Goal: Navigation & Orientation: Find specific page/section

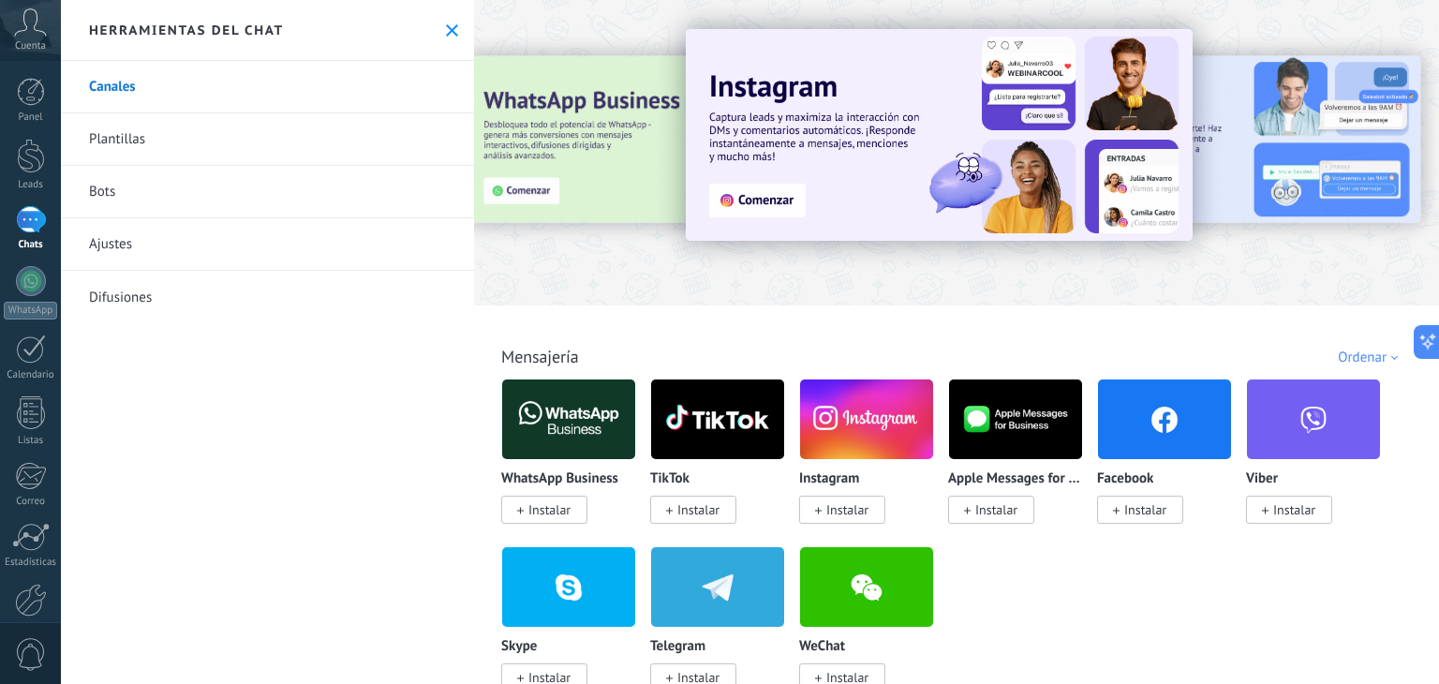
scroll to position [187, 0]
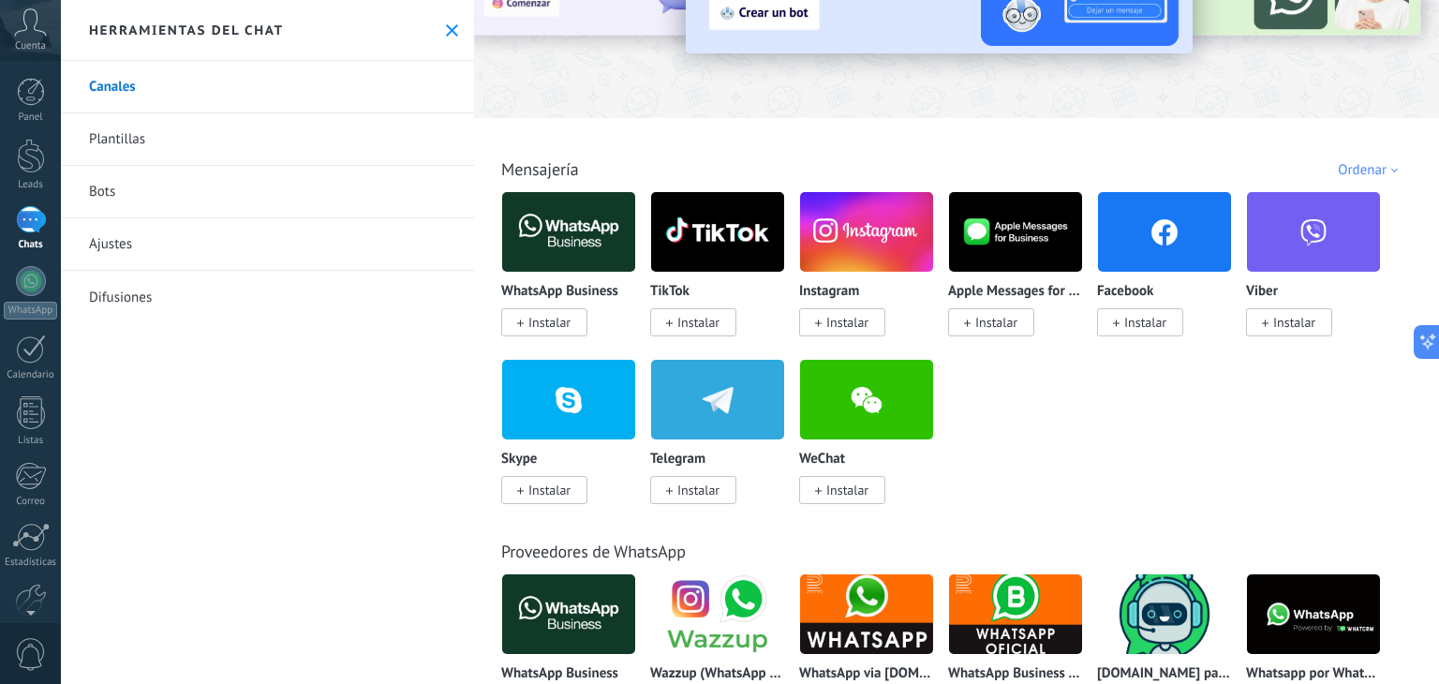
click at [129, 240] on link "Ajustes" at bounding box center [267, 244] width 413 height 52
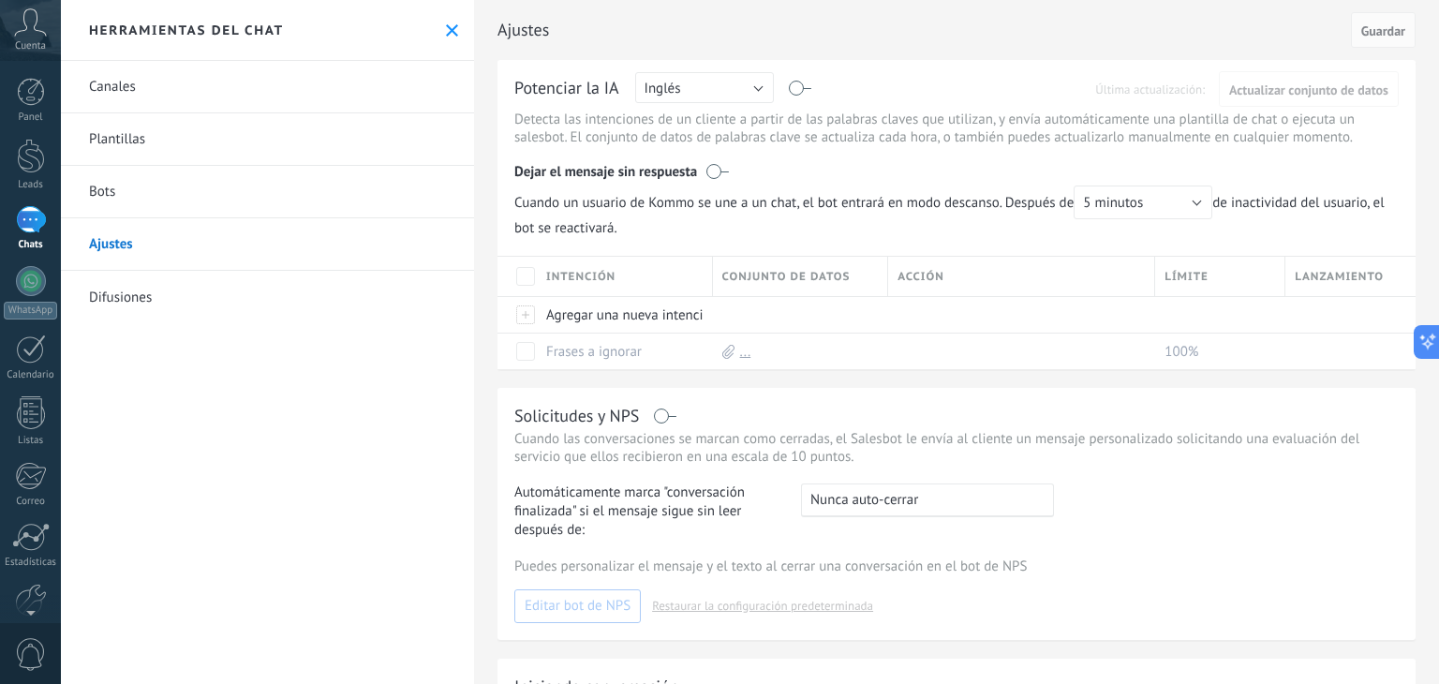
click at [175, 289] on link "Difusiones" at bounding box center [267, 297] width 413 height 52
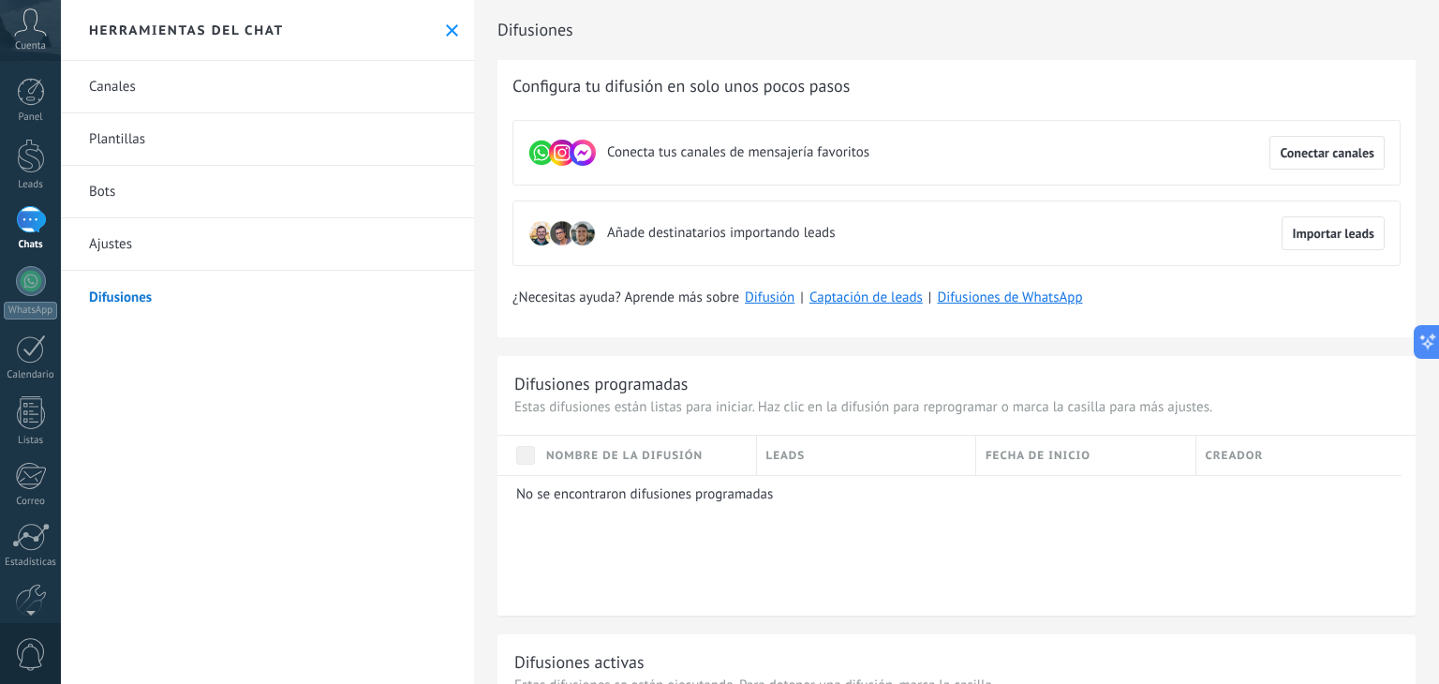
click at [175, 192] on link "Bots" at bounding box center [267, 192] width 413 height 52
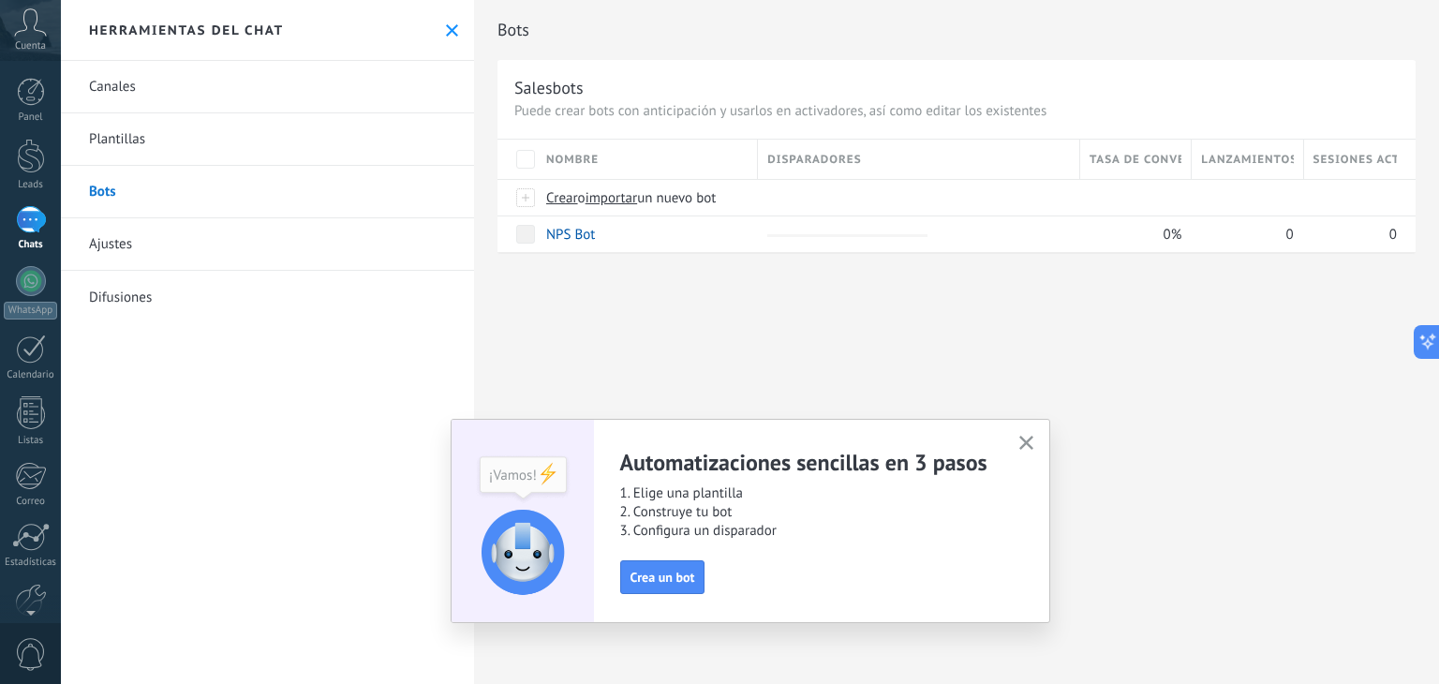
click at [155, 139] on link "Plantillas" at bounding box center [267, 139] width 413 height 52
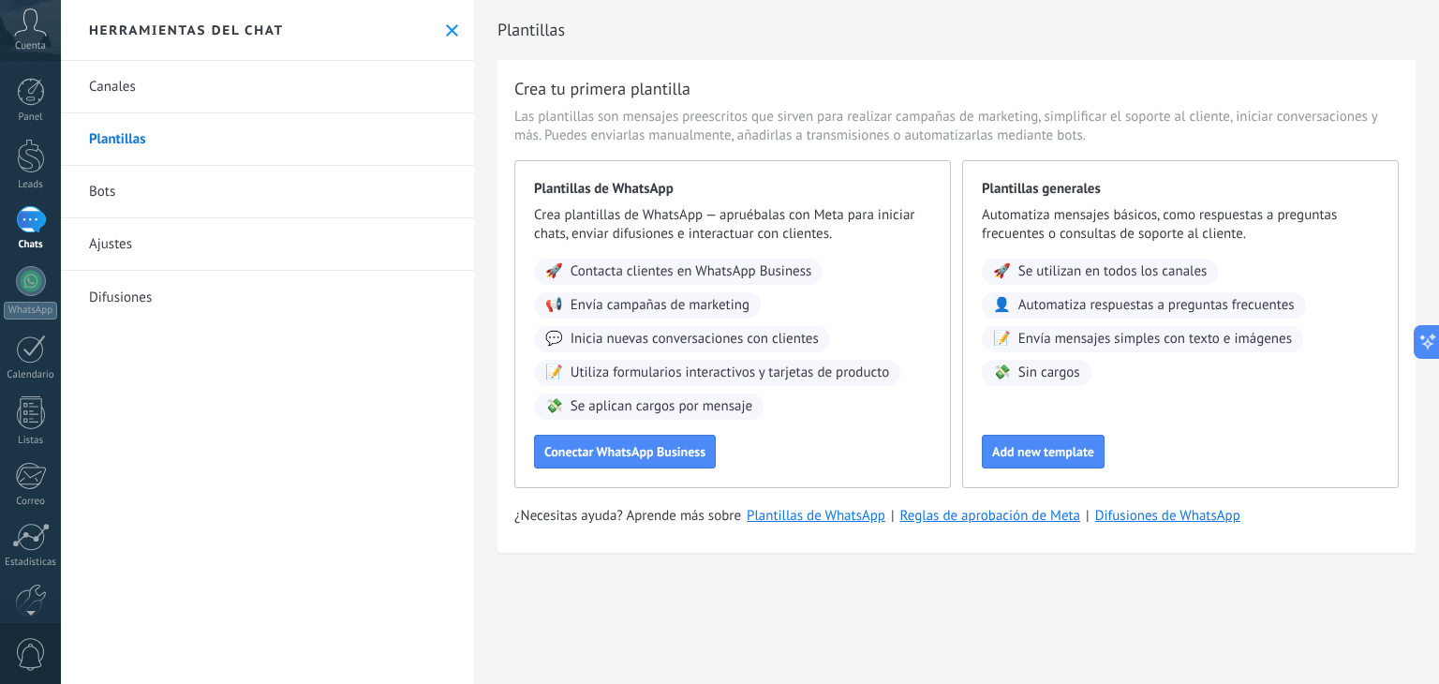
click at [172, 87] on link "Canales" at bounding box center [267, 87] width 413 height 52
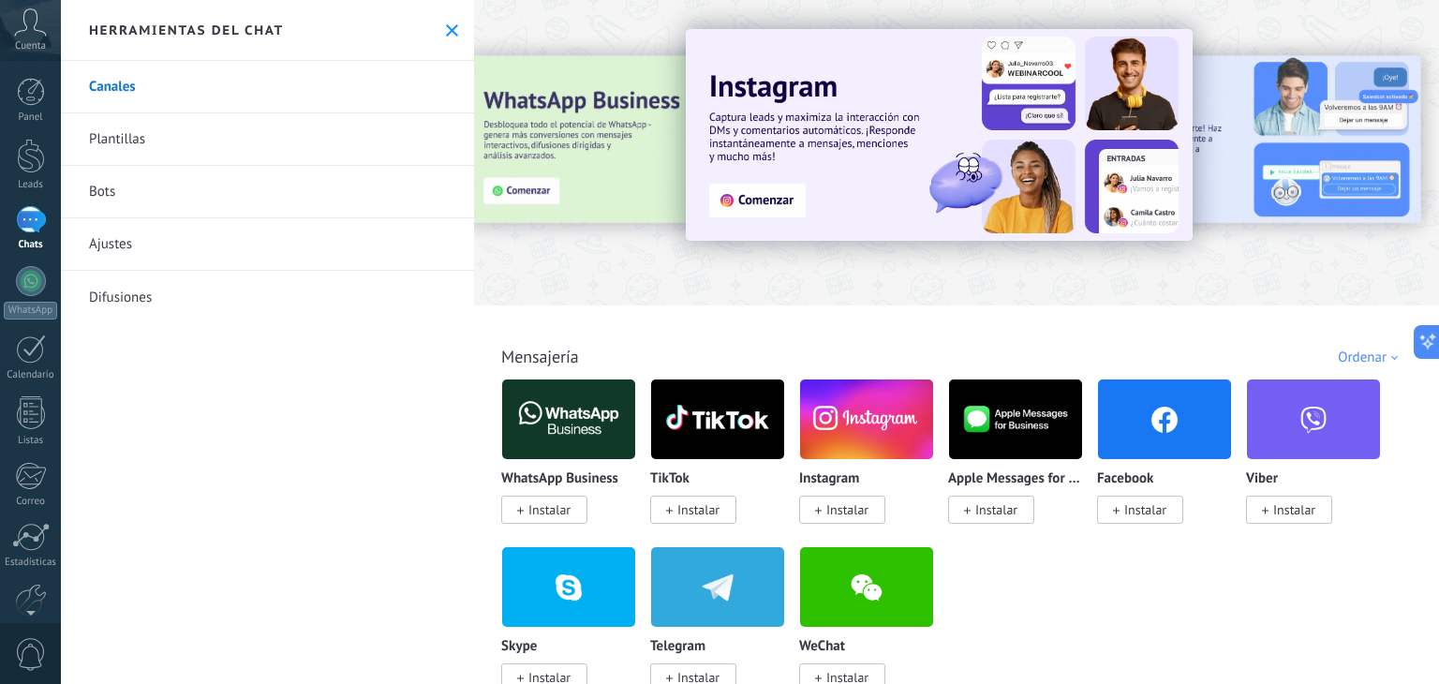
click at [124, 208] on link "Bots" at bounding box center [267, 192] width 413 height 52
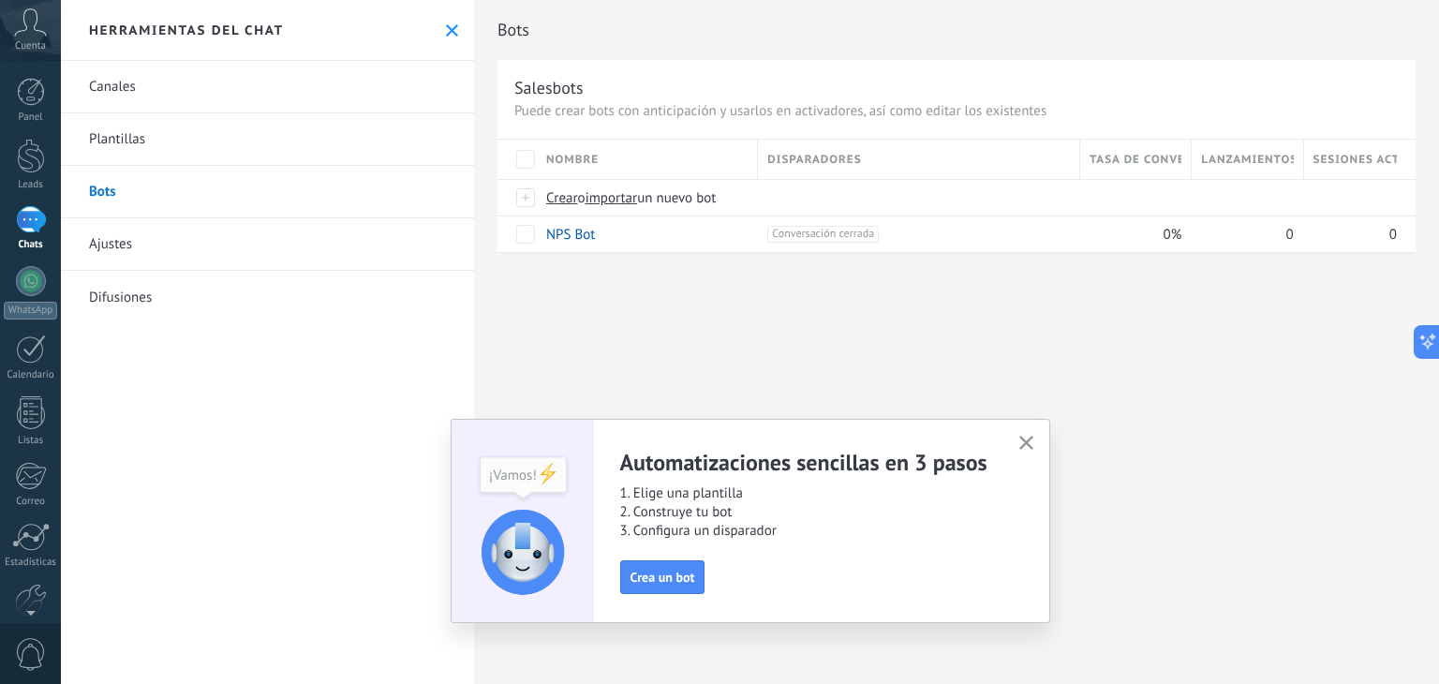
click at [118, 237] on link "Ajustes" at bounding box center [267, 244] width 413 height 52
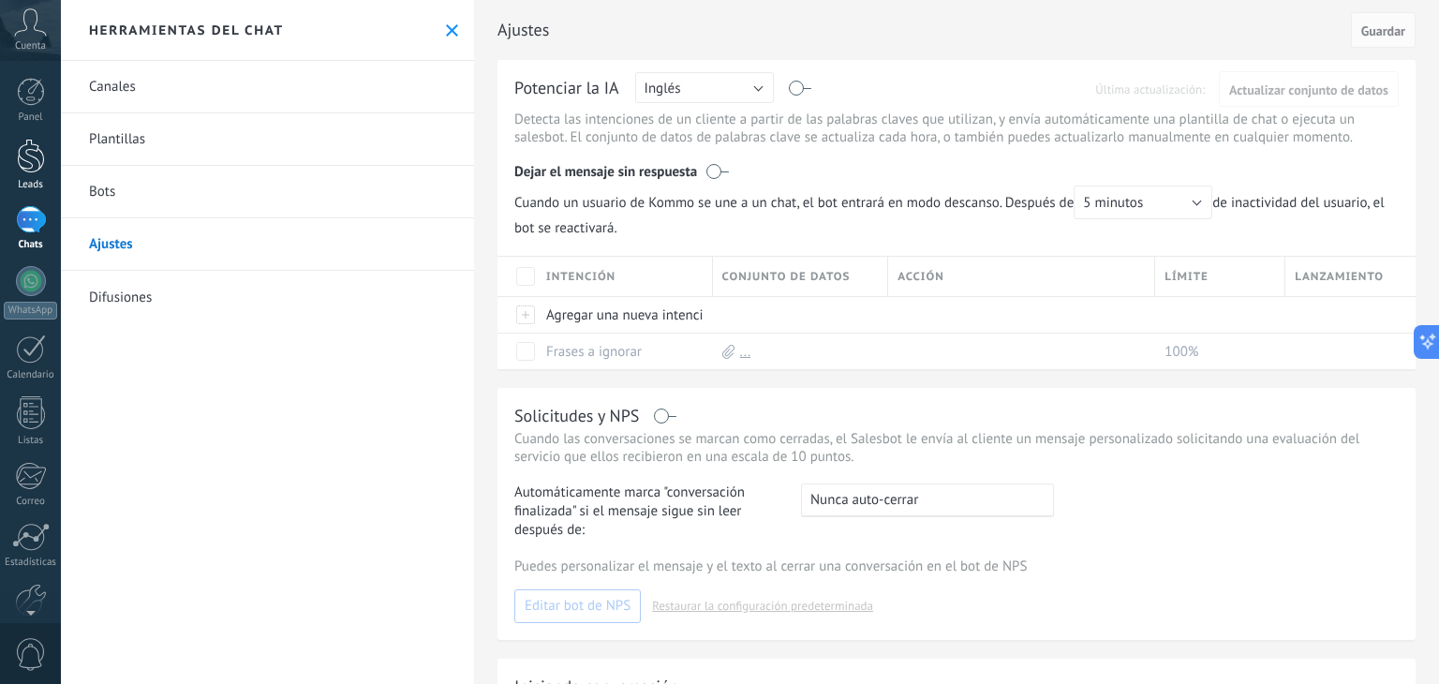
click at [32, 154] on div at bounding box center [31, 156] width 28 height 35
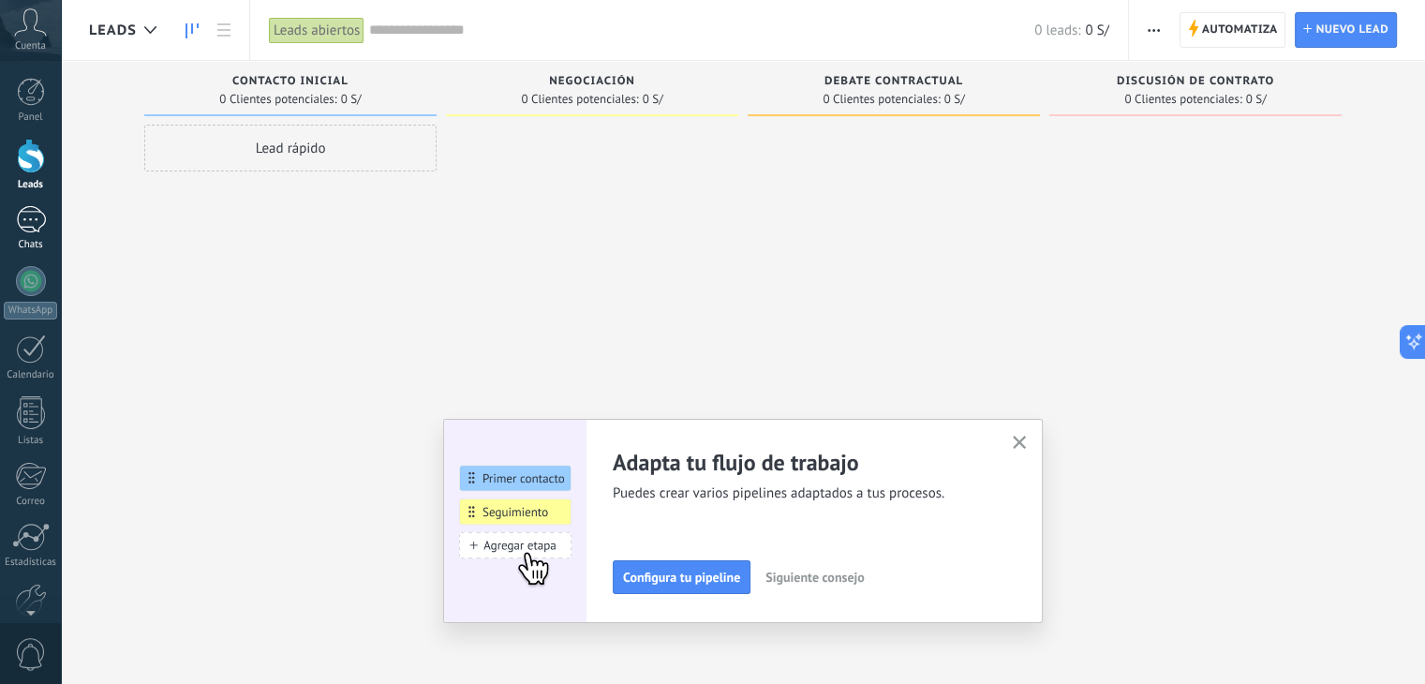
click at [34, 233] on link "Chats" at bounding box center [30, 228] width 61 height 45
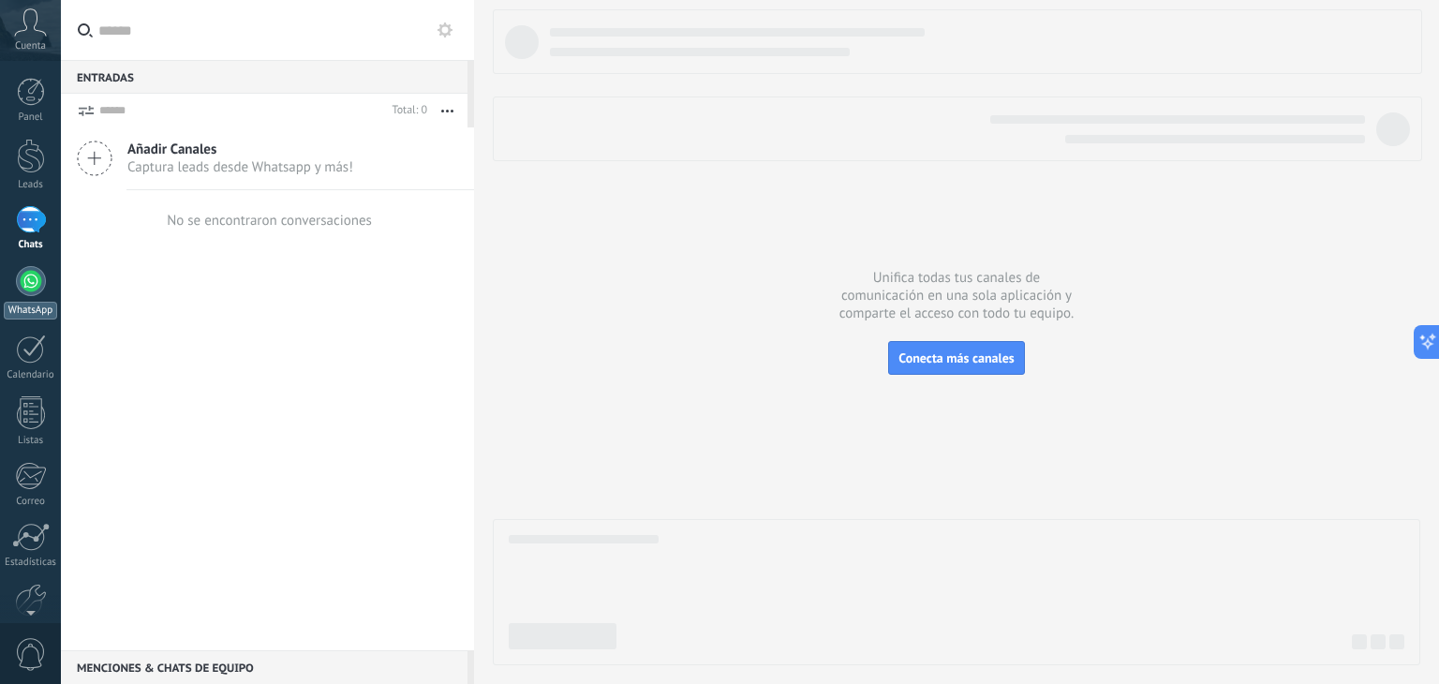
click at [19, 296] on link "WhatsApp" at bounding box center [30, 292] width 61 height 53
